Goal: Understand site structure: Understand site structure

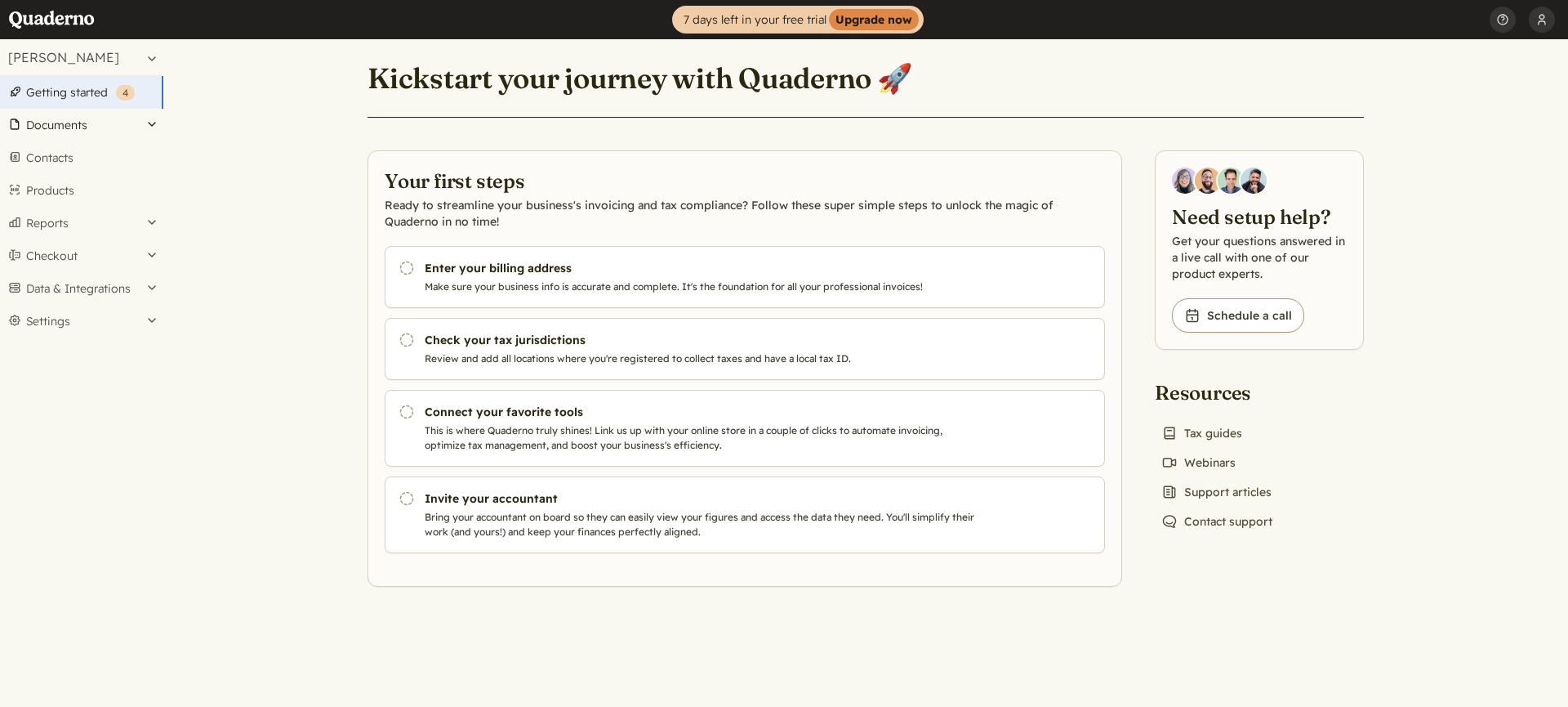
click at [111, 115] on button "Documents" at bounding box center [81, 125] width 163 height 33
click at [111, 116] on button "Documents" at bounding box center [81, 125] width 163 height 33
click at [104, 146] on link "Contacts" at bounding box center [81, 157] width 163 height 33
click at [102, 286] on button "Data & Integrations" at bounding box center [81, 288] width 163 height 33
click at [87, 317] on link "Integrations" at bounding box center [81, 316] width 163 height 23
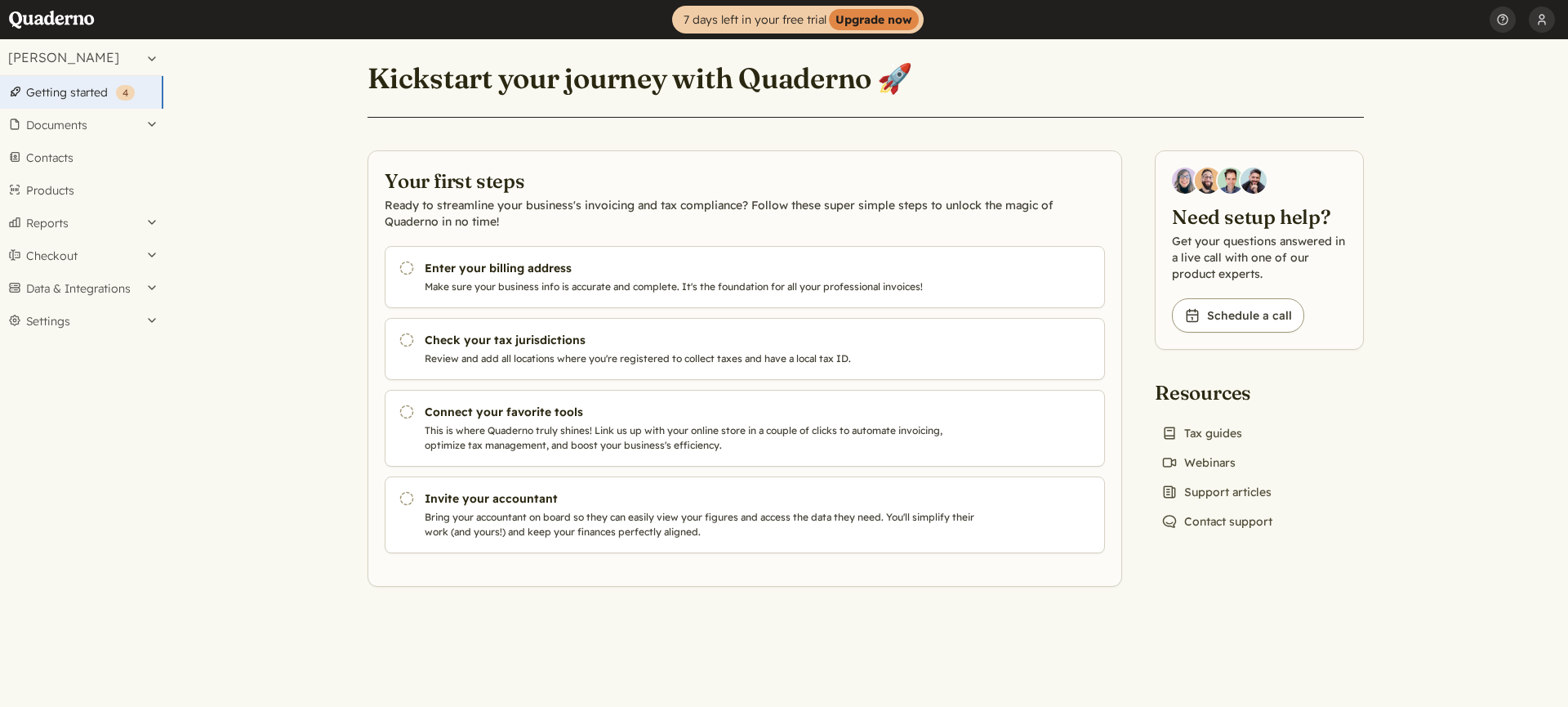
click at [225, 79] on main "Kickstart your journey with Quaderno 🚀 Your first steps Ready to streamline you…" at bounding box center [866, 373] width 1405 height 668
click at [77, 320] on button "Settings" at bounding box center [81, 321] width 163 height 33
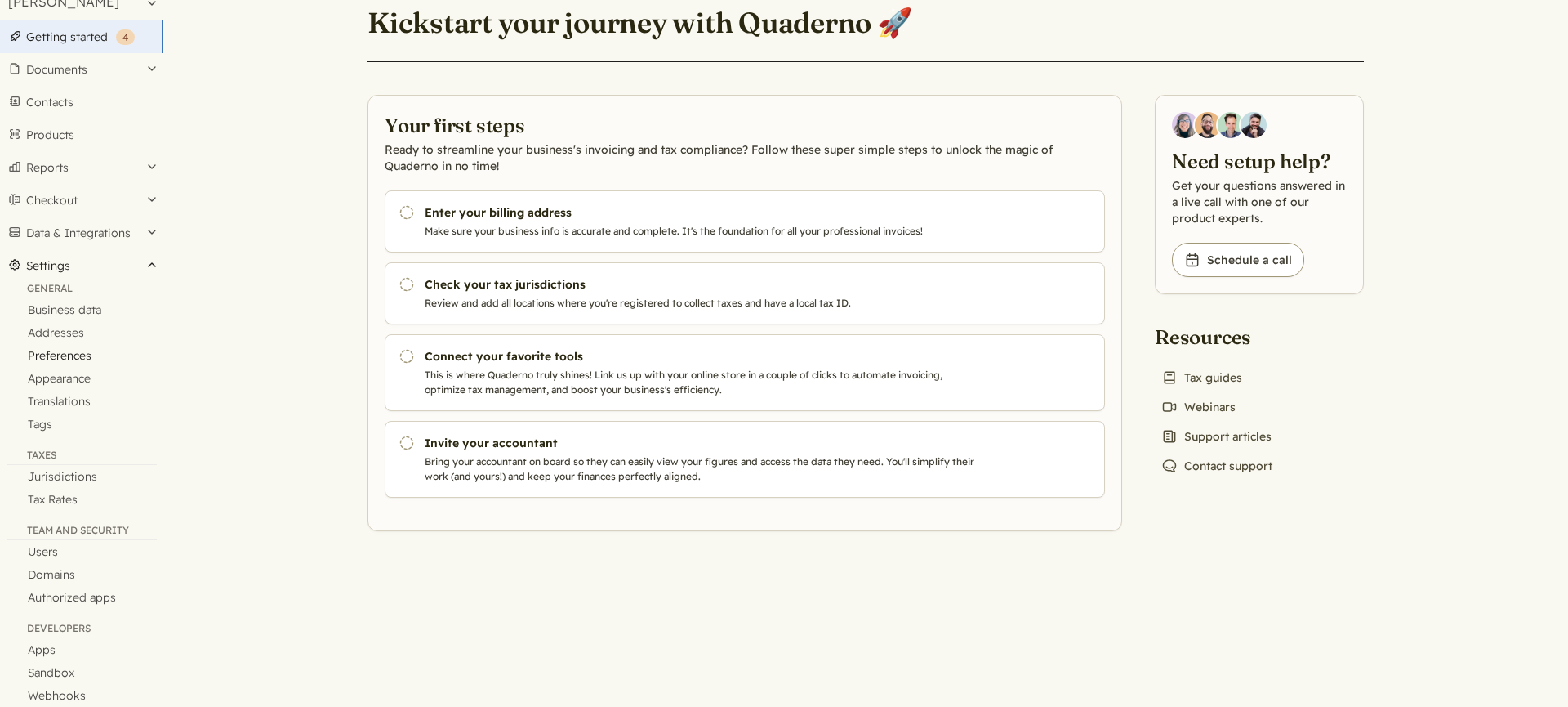
scroll to position [80, 0]
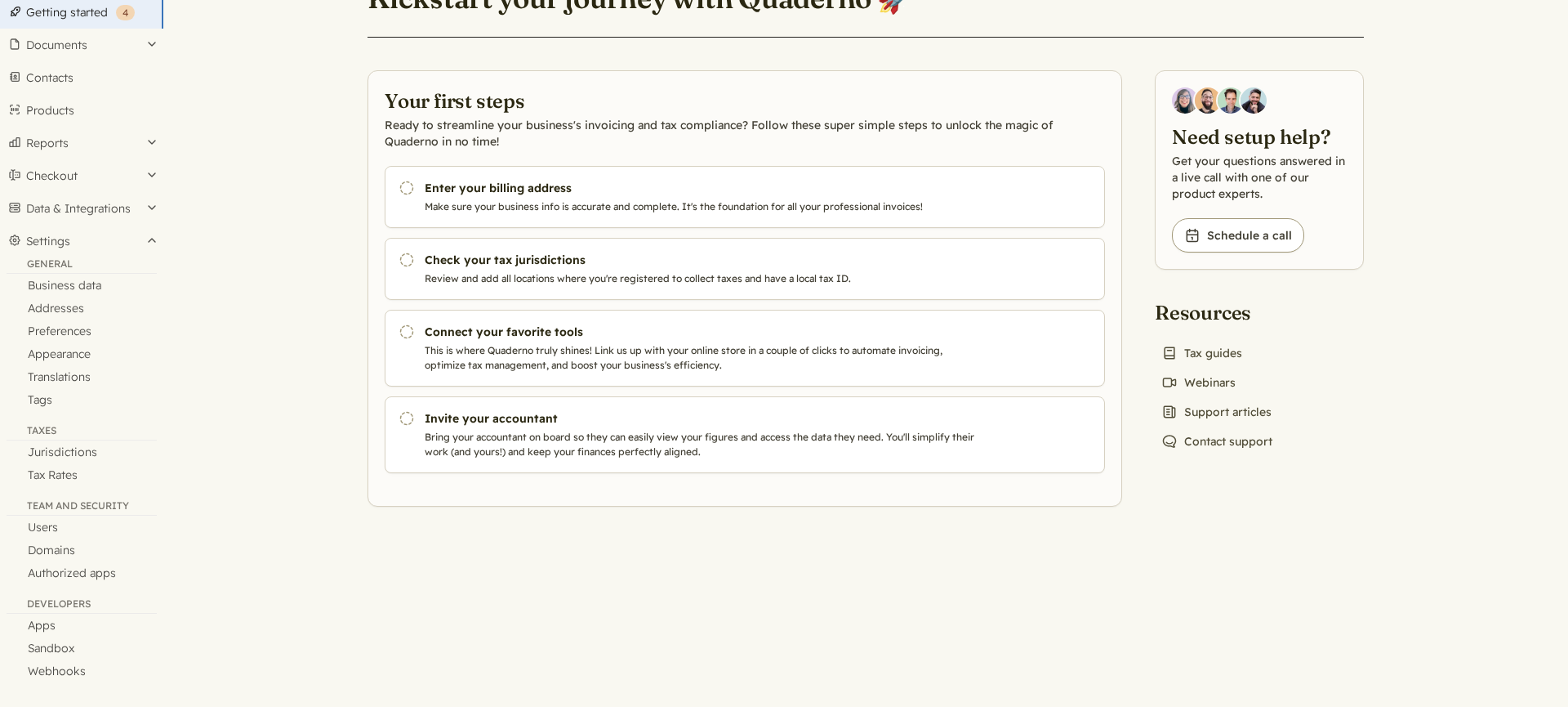
click at [71, 257] on div "General" at bounding box center [81, 266] width 150 height 17
click at [52, 285] on link "Business data" at bounding box center [81, 285] width 163 height 23
